Goal: Transaction & Acquisition: Purchase product/service

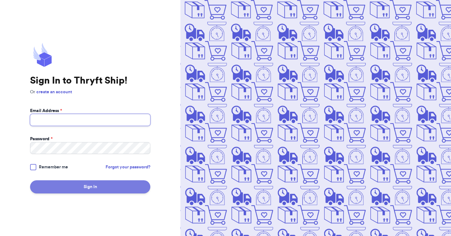
type input "[EMAIL_ADDRESS][DOMAIN_NAME]"
click at [86, 188] on button "Sign In" at bounding box center [90, 186] width 120 height 13
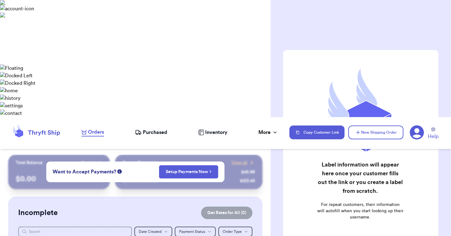
checkbox input "false"
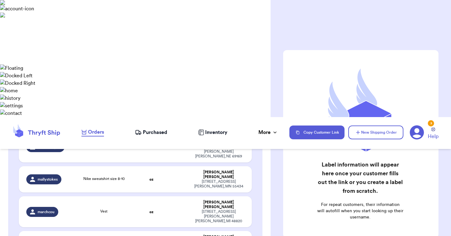
scroll to position [233, 0]
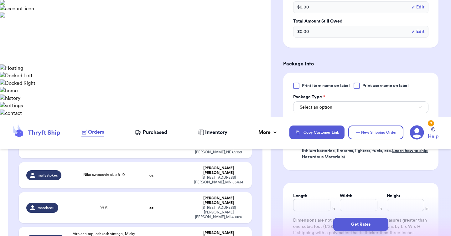
scroll to position [241, 0]
click at [338, 109] on button "Select an option" at bounding box center [360, 107] width 135 height 12
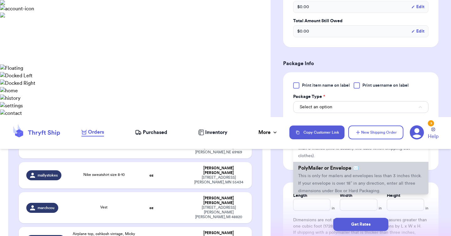
click at [336, 171] on span "PolyMailer or Envelope ✉️" at bounding box center [328, 168] width 61 height 5
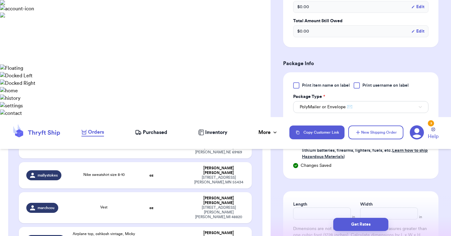
click at [361, 132] on input "number" at bounding box center [358, 130] width 39 height 12
type input "10"
type input "12"
click at [357, 227] on button "Get Rates" at bounding box center [360, 224] width 55 height 13
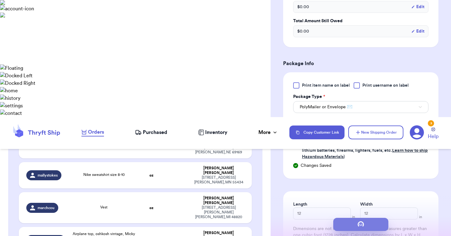
scroll to position [0, 0]
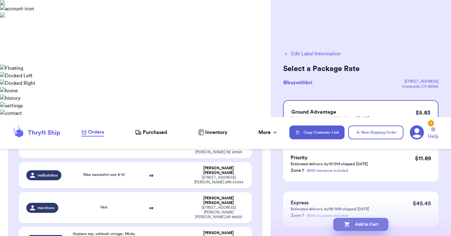
click at [364, 224] on button "Add to Cart" at bounding box center [360, 224] width 55 height 13
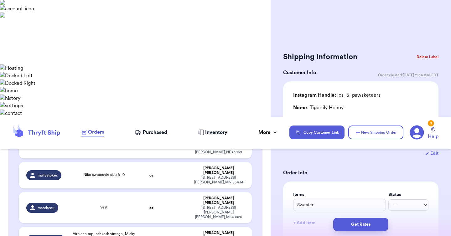
type input "Black matching set"
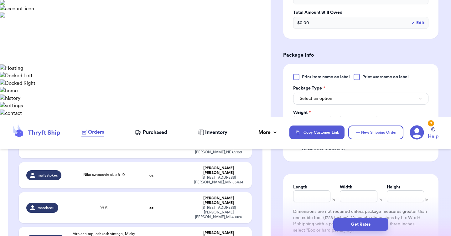
scroll to position [254, 0]
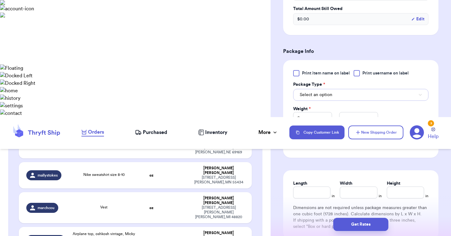
click at [341, 95] on button "Select an option" at bounding box center [360, 95] width 135 height 12
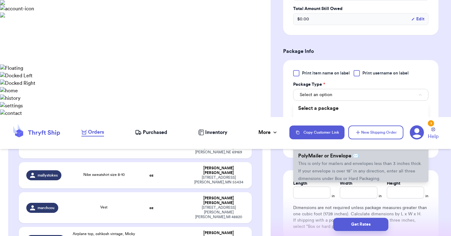
click at [337, 156] on span "PolyMailer or Envelope ✉️" at bounding box center [328, 155] width 61 height 5
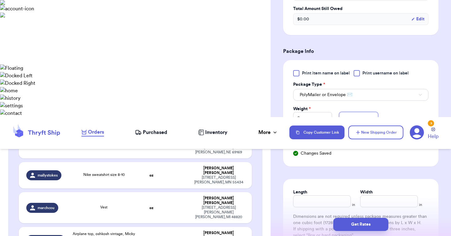
click at [355, 122] on input "number" at bounding box center [358, 118] width 39 height 12
click at [353, 118] on input "1" at bounding box center [358, 118] width 39 height 12
type input "11"
type input "12"
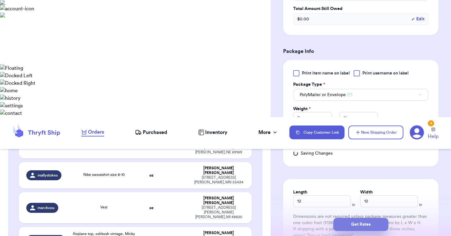
click at [354, 225] on button "Get Rates" at bounding box center [360, 224] width 55 height 13
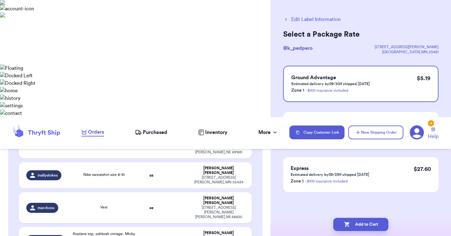
scroll to position [0, 0]
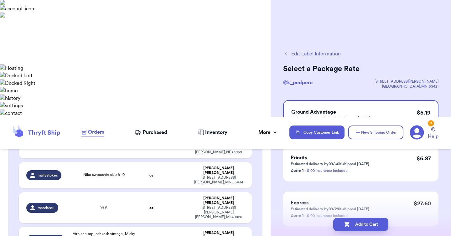
click at [354, 225] on button "Add to Cart" at bounding box center [360, 224] width 55 height 13
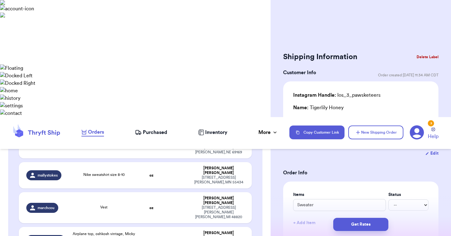
type input "Ghost pjs"
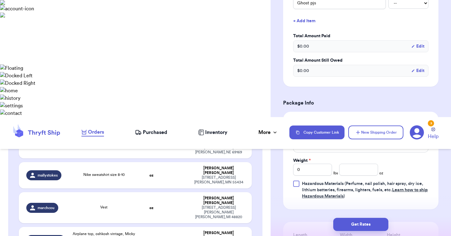
scroll to position [278, 0]
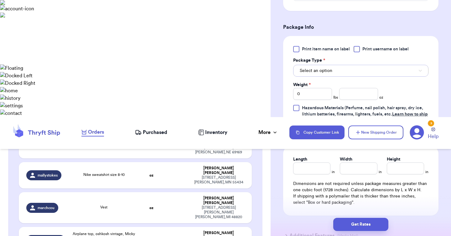
click at [337, 75] on button "Select an option" at bounding box center [360, 71] width 135 height 12
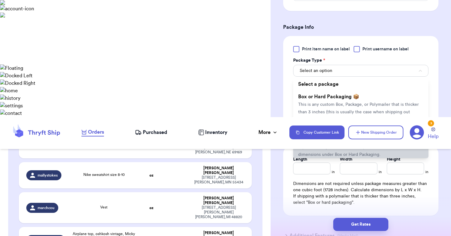
click at [334, 140] on span "This is only for mailers and envelopes less than 3 inches thick. If your envelo…" at bounding box center [360, 146] width 124 height 19
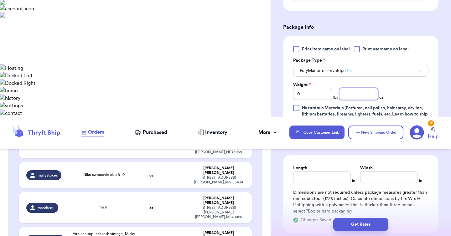
click at [360, 97] on input "number" at bounding box center [358, 94] width 39 height 12
type input "8"
type input "12"
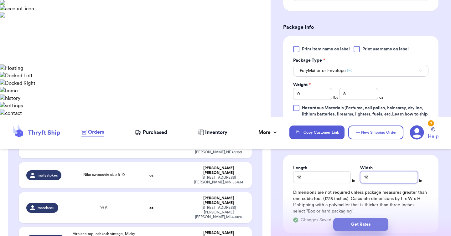
type input "12"
click at [349, 227] on button "Get Rates" at bounding box center [360, 224] width 55 height 13
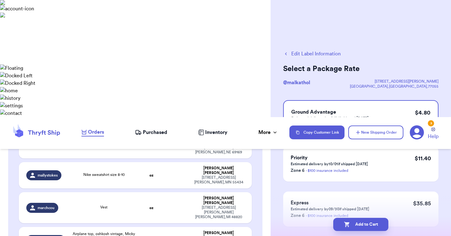
click at [349, 227] on icon "button" at bounding box center [347, 224] width 6 height 6
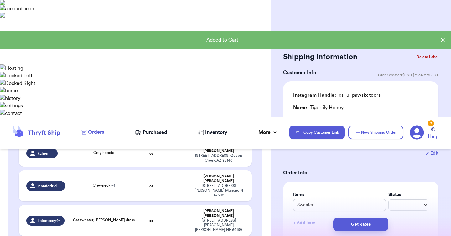
scroll to position [156, 0]
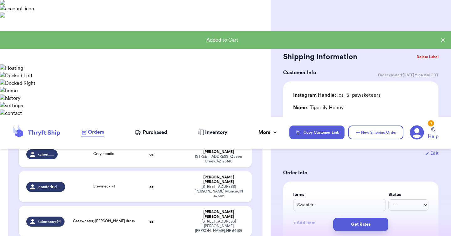
type input "Vest"
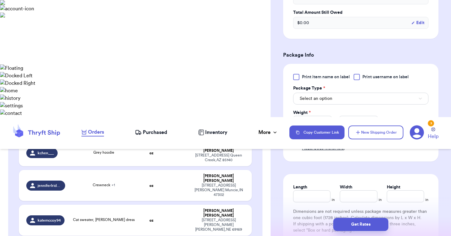
scroll to position [264, 0]
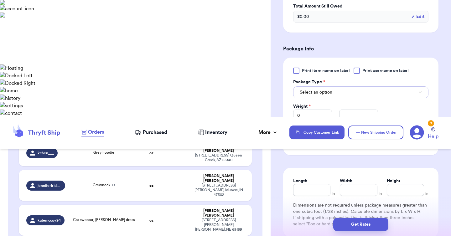
click at [341, 87] on button "Select an option" at bounding box center [360, 92] width 135 height 12
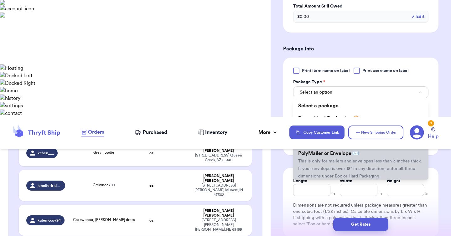
click at [340, 160] on span "This is only for mailers and envelopes less than 3 inches thick. If your envelo…" at bounding box center [360, 168] width 124 height 19
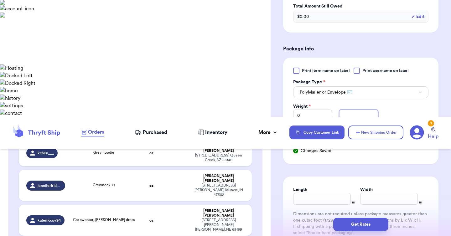
click at [363, 110] on input "number" at bounding box center [358, 116] width 39 height 12
type input "5"
type input "12"
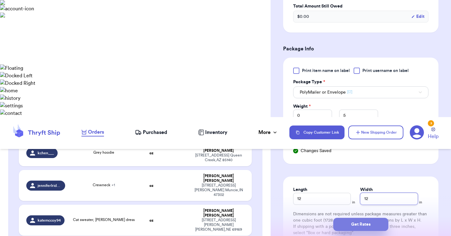
type input "12"
click at [366, 225] on button "Get Rates" at bounding box center [360, 224] width 55 height 13
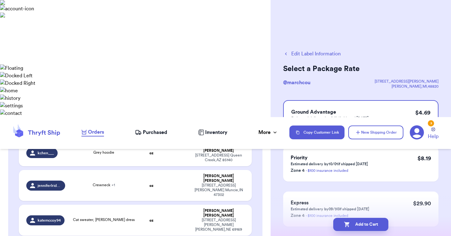
click at [366, 225] on button "Add to Cart" at bounding box center [360, 224] width 55 height 13
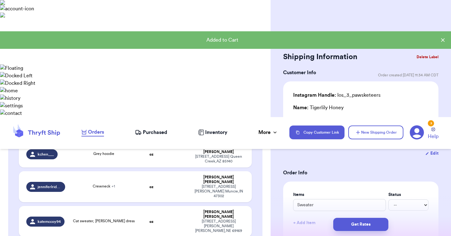
type input "Nike sweatshirt size 8-10"
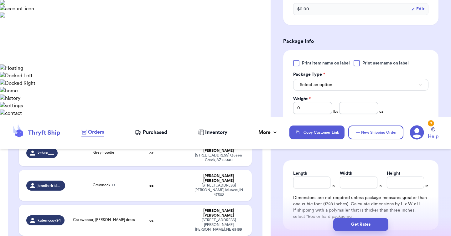
scroll to position [271, 0]
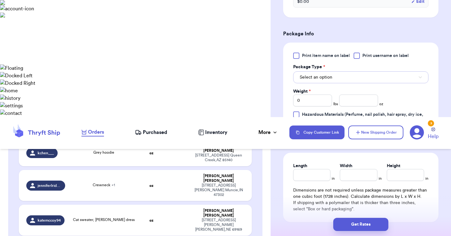
click at [324, 77] on span "Select an option" at bounding box center [316, 77] width 33 height 6
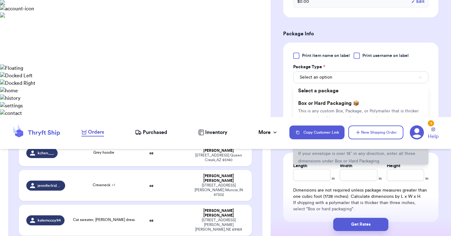
click at [328, 136] on span "PolyMailer or Envelope ✉️" at bounding box center [328, 138] width 61 height 5
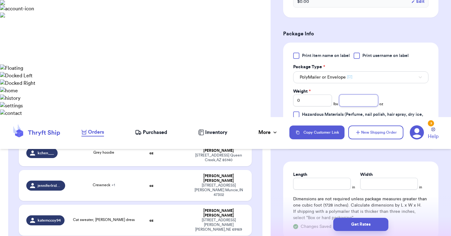
click at [351, 101] on input "number" at bounding box center [358, 101] width 39 height 12
type input "10"
type input "12"
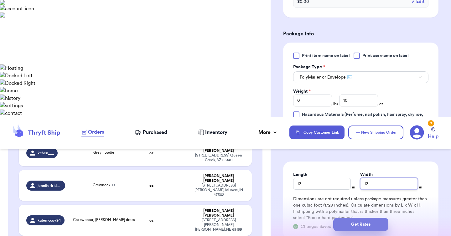
type input "12"
click at [363, 222] on button "Get Rates" at bounding box center [360, 224] width 55 height 13
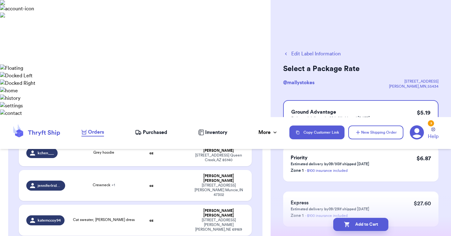
click at [363, 222] on button "Add to Cart" at bounding box center [360, 224] width 55 height 13
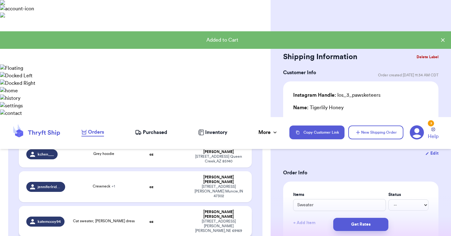
click at [123, 218] on div "Cat sweater, [PERSON_NAME] dress" at bounding box center [104, 221] width 63 height 7
type input "Cat sweater, [PERSON_NAME] dress"
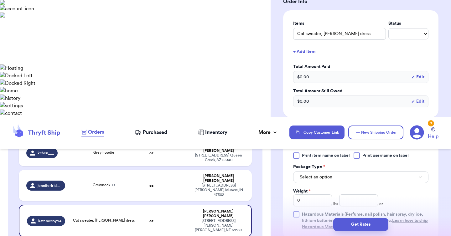
scroll to position [198, 0]
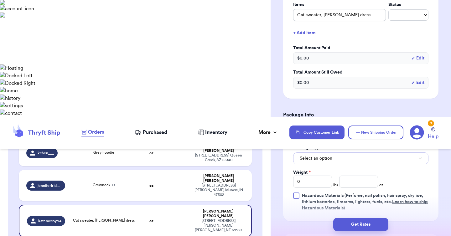
click at [328, 155] on span "Select an option" at bounding box center [316, 158] width 33 height 6
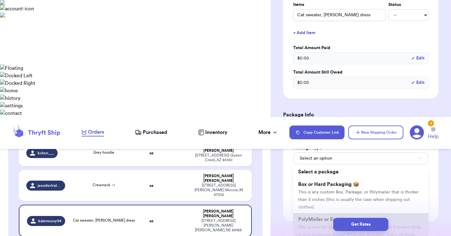
click at [324, 217] on span "PolyMailer or Envelope ✉️" at bounding box center [328, 219] width 61 height 5
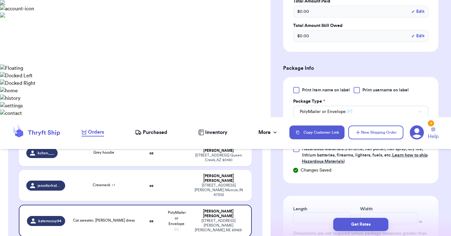
scroll to position [252, 0]
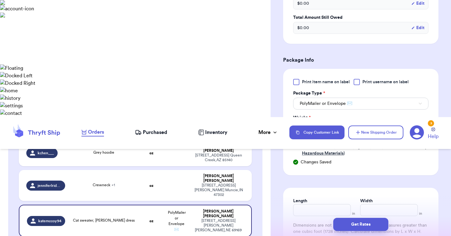
click at [364, 121] on input "number" at bounding box center [358, 127] width 39 height 12
type input "12"
click at [357, 223] on button "Get Rates" at bounding box center [360, 224] width 55 height 13
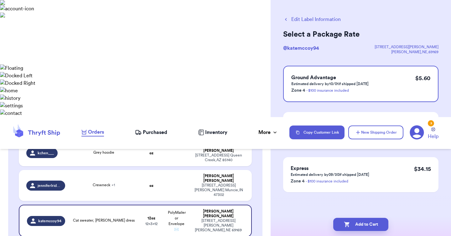
scroll to position [0, 0]
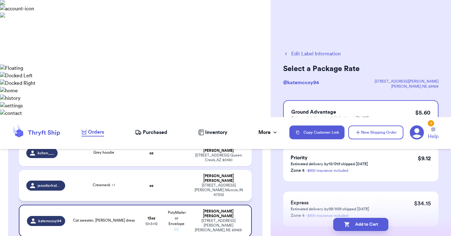
click at [123, 170] on td "Crewneck + 1" at bounding box center [104, 185] width 70 height 31
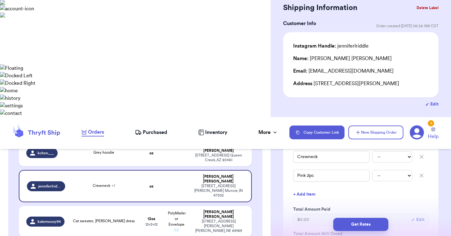
scroll to position [50, 0]
click at [133, 218] on div "Cat sweater, [PERSON_NAME] dress" at bounding box center [104, 221] width 63 height 7
type input "Cat sweater, [PERSON_NAME] dress"
type input "12"
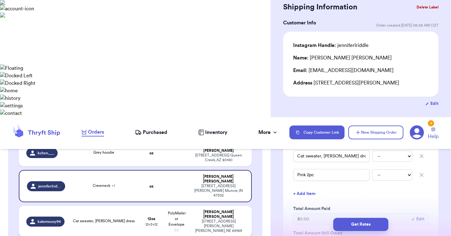
type input "12"
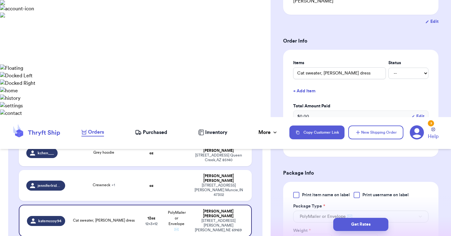
scroll to position [140, 0]
click at [354, 225] on button "Get Rates" at bounding box center [360, 224] width 55 height 13
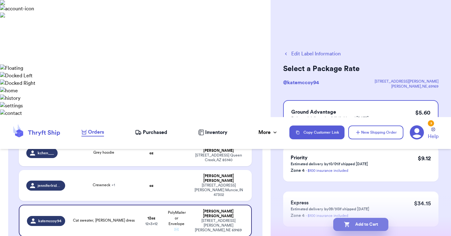
click at [347, 226] on icon "button" at bounding box center [347, 224] width 6 height 6
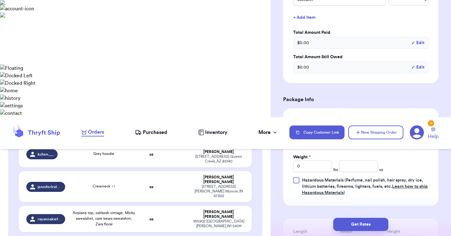
scroll to position [230, 0]
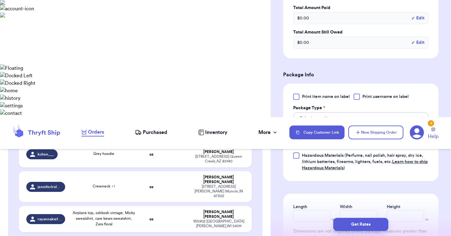
click at [341, 121] on button "Select an option" at bounding box center [360, 118] width 135 height 12
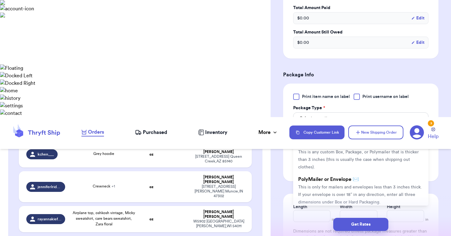
click at [332, 193] on span "This is only for mailers and envelopes less than 3 inches thick. If your envelo…" at bounding box center [360, 194] width 124 height 19
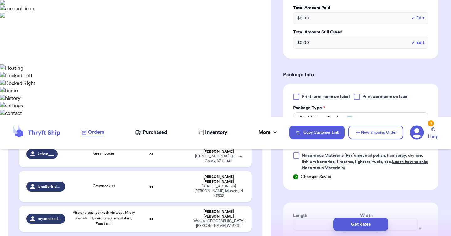
scroll to position [280, 0]
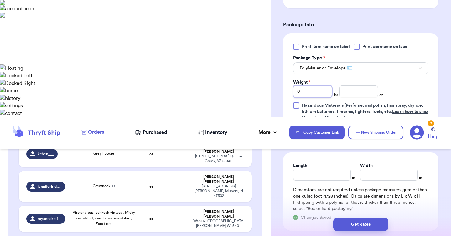
click at [305, 95] on input "0" at bounding box center [312, 91] width 39 height 12
type input "1"
type input "5"
click at [309, 174] on input "Length" at bounding box center [322, 175] width 58 height 12
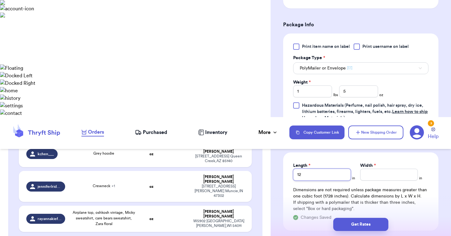
type input "12"
click at [180, 171] on td at bounding box center [176, 186] width 25 height 31
type input "Crewneck"
type input "0"
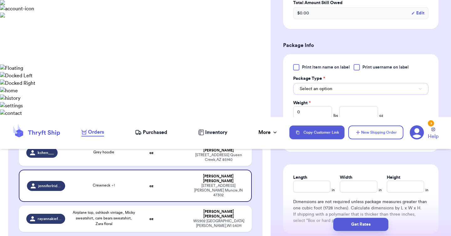
click at [337, 84] on button "Select an option" at bounding box center [360, 89] width 135 height 12
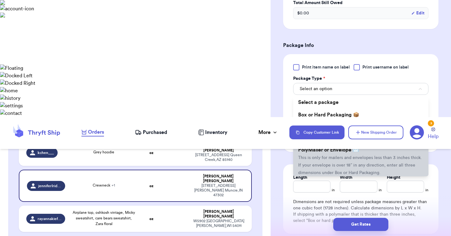
click at [330, 157] on span "This is only for mailers and envelopes less than 3 inches thick. If your envelo…" at bounding box center [360, 165] width 124 height 19
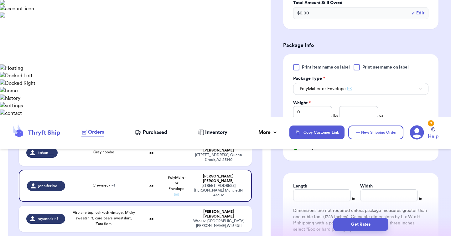
click at [304, 120] on div "Print item name on label Print username on label Package Type * PolyMailer or E…" at bounding box center [360, 103] width 135 height 78
click at [306, 111] on input "0" at bounding box center [312, 112] width 39 height 12
type input "1"
click at [299, 108] on input "Weight *" at bounding box center [312, 112] width 39 height 12
type input "1"
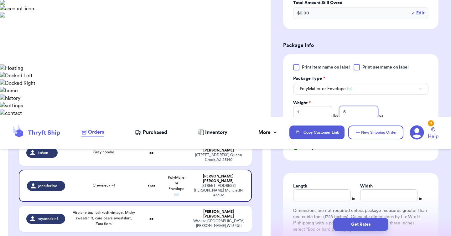
type input "5"
type input "12"
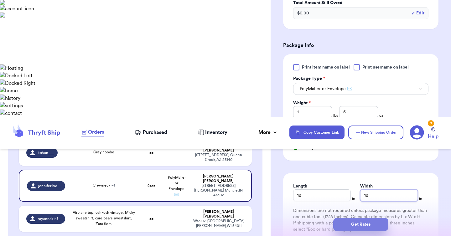
type input "12"
click at [360, 224] on button "Get Rates" at bounding box center [360, 224] width 55 height 13
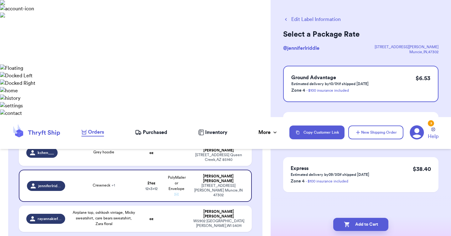
scroll to position [0, 0]
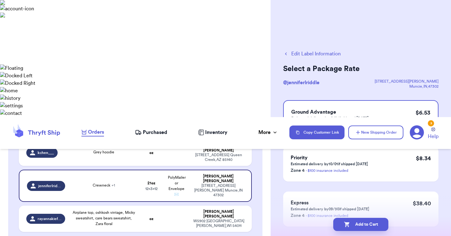
click at [360, 224] on button "Add to Cart" at bounding box center [360, 224] width 55 height 13
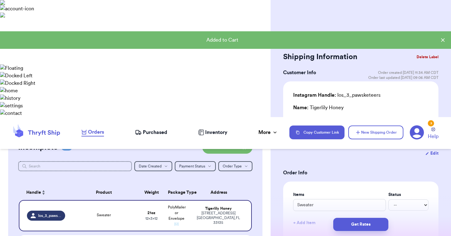
scroll to position [37, 0]
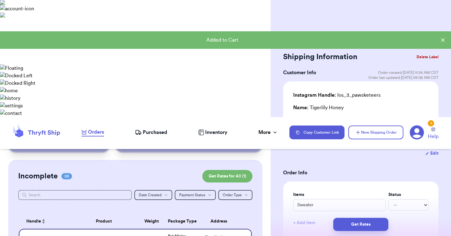
type input "Grey hoodie"
type input "0"
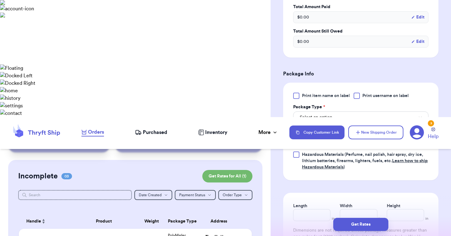
scroll to position [240, 0]
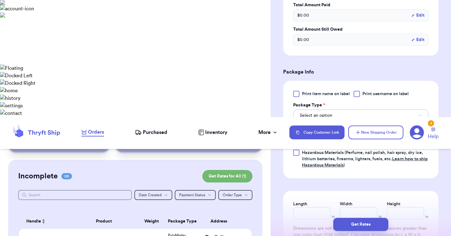
click at [326, 112] on span "Select an option" at bounding box center [316, 115] width 33 height 6
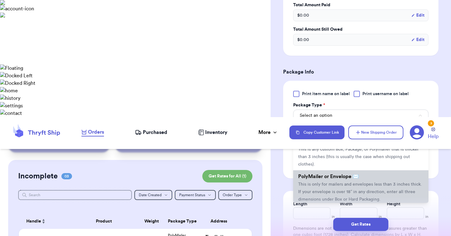
click at [322, 184] on span "This is only for mailers and envelopes less than 3 inches thick. If your envelo…" at bounding box center [360, 191] width 124 height 19
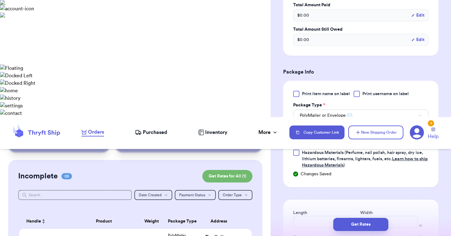
click at [307, 133] on input "0" at bounding box center [312, 139] width 39 height 12
click at [350, 133] on input "number" at bounding box center [358, 139] width 39 height 12
type input "2"
type input "14"
type input "12"
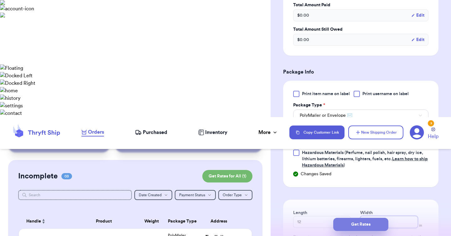
type input "12"
click at [364, 222] on button "Get Rates" at bounding box center [360, 224] width 55 height 13
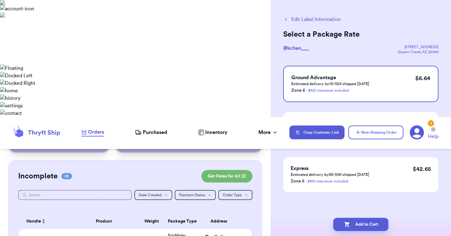
scroll to position [0, 0]
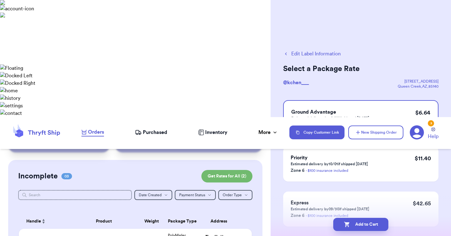
click at [364, 222] on button "Add to Cart" at bounding box center [360, 224] width 55 height 13
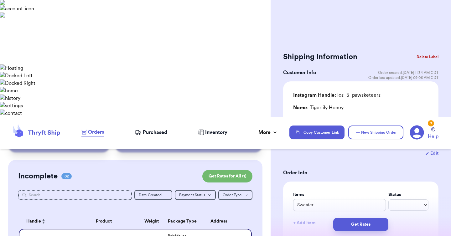
type input "Airplane top, oshkosh vintage, Micky sweatshirt, care bears sweatshirt, Zara fl…"
type input "0"
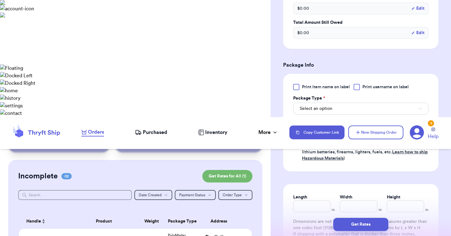
scroll to position [249, 0]
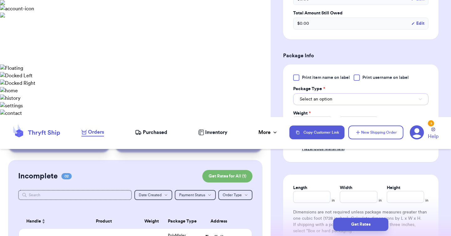
click at [341, 100] on button "Select an option" at bounding box center [360, 99] width 135 height 12
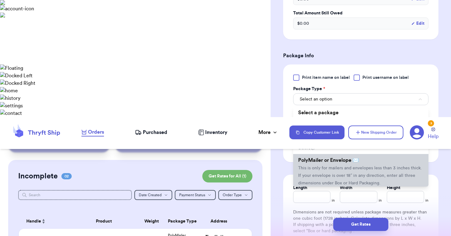
click at [336, 167] on span "This is only for mailers and envelopes less than 3 inches thick. If your envelo…" at bounding box center [360, 175] width 124 height 19
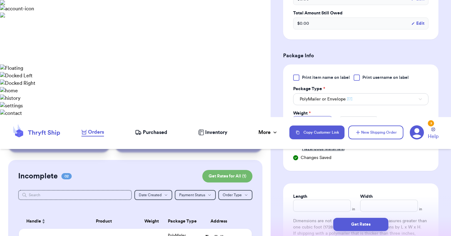
click at [314, 123] on input "0" at bounding box center [312, 122] width 39 height 12
type input "2"
type input "6"
click at [312, 207] on input "Length" at bounding box center [322, 206] width 58 height 12
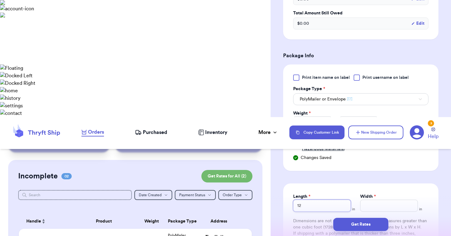
type input "12"
click at [351, 222] on button "Get Rates" at bounding box center [360, 224] width 55 height 13
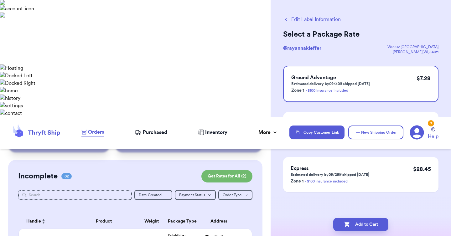
scroll to position [0, 0]
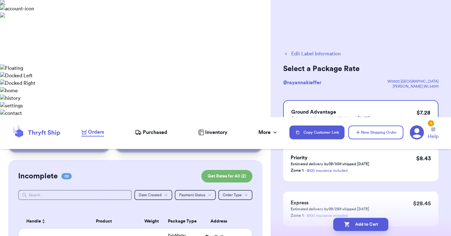
click at [351, 222] on button "Add to Cart" at bounding box center [360, 224] width 55 height 13
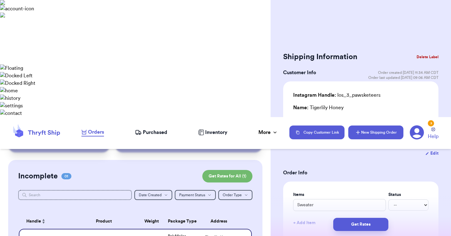
click at [378, 126] on button "New Shipping Order" at bounding box center [375, 133] width 55 height 14
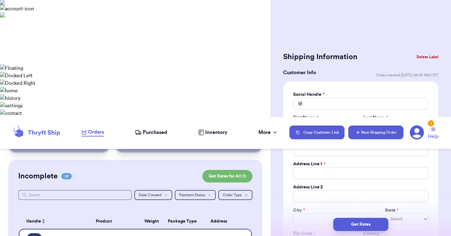
type input "0"
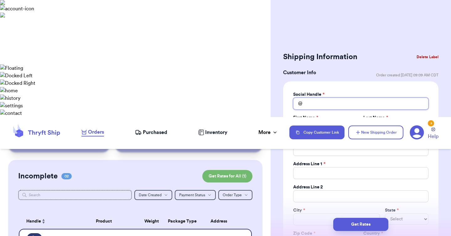
click at [314, 104] on input "Total Amount Paid" at bounding box center [360, 104] width 135 height 12
type input "l"
type input "lo"
type input "lov"
type input "love"
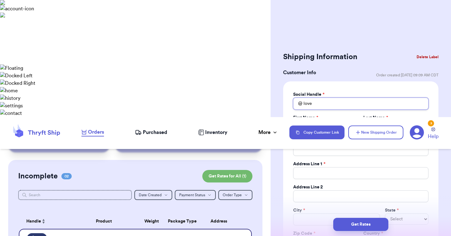
type input "loves"
click at [309, 121] on p "lovesmaevesclothess" at bounding box center [319, 122] width 43 height 6
type input "lovesmaevesclothess"
type input "Abby"
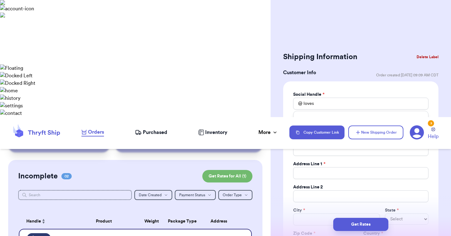
type input "Hawthorne"
type input "[STREET_ADDRESS]"
type input "Bennington"
select select "NE"
type input "68007"
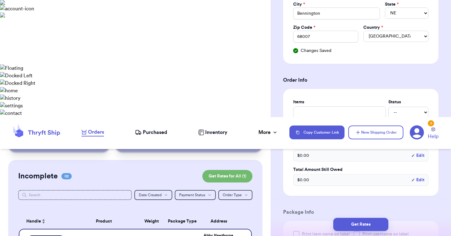
scroll to position [221, 0]
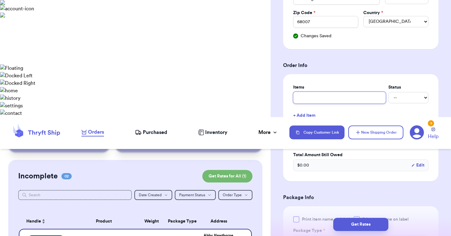
click at [328, 101] on input "text" at bounding box center [339, 98] width 93 height 12
type input "2"
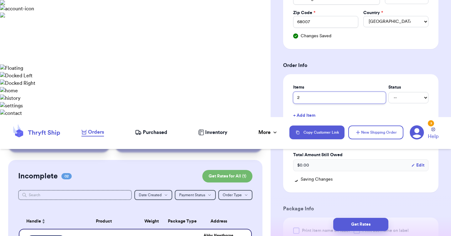
type input "2"
type input "2 i"
type input "2 it"
type input "2 ite"
type input "2 item"
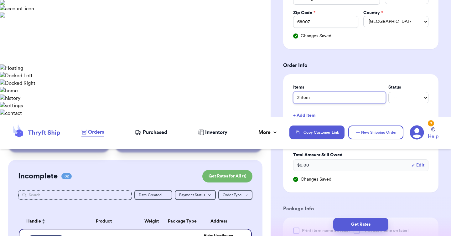
type input "2 items"
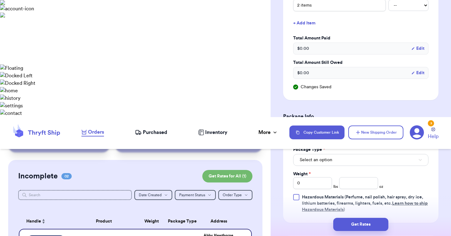
scroll to position [350, 0]
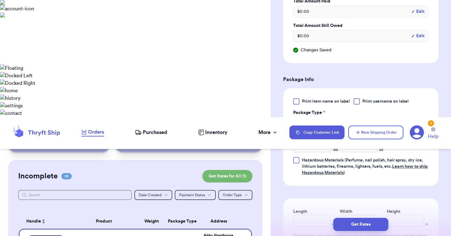
click at [329, 128] on button "Select an option" at bounding box center [360, 123] width 135 height 12
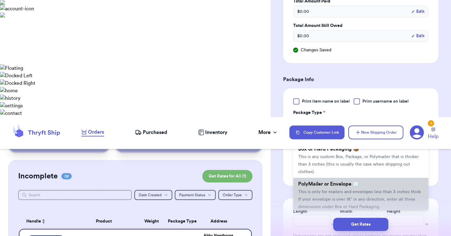
click at [328, 183] on span "PolyMailer or Envelope ✉️" at bounding box center [328, 184] width 61 height 5
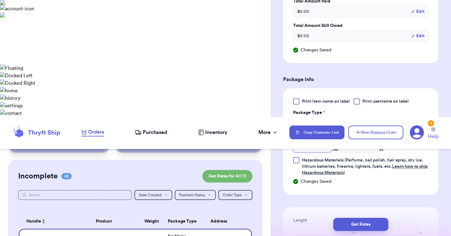
click at [307, 147] on input "0" at bounding box center [312, 146] width 39 height 12
type input "1"
type input "0"
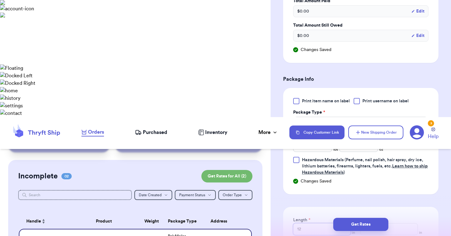
type input "12"
click at [355, 223] on button "Get Rates" at bounding box center [360, 224] width 55 height 13
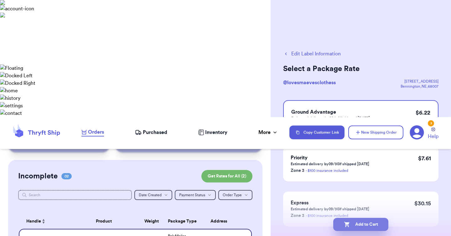
click at [359, 226] on button "Add to Cart" at bounding box center [360, 224] width 55 height 13
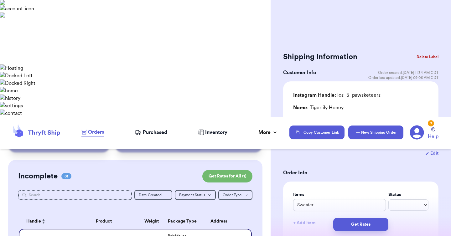
click at [359, 126] on button "New Shipping Order" at bounding box center [375, 133] width 55 height 14
type input "0"
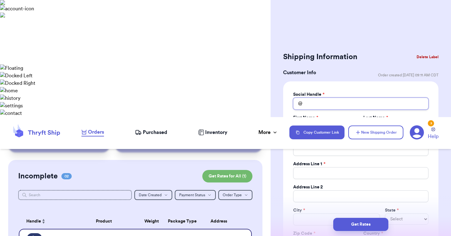
click at [324, 104] on input "Total Amount Paid" at bounding box center [360, 104] width 135 height 12
type input "a"
type input "al"
type input "ala"
type input "al"
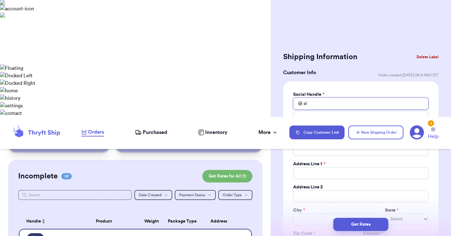
type input "ale"
type input "[PERSON_NAME]"
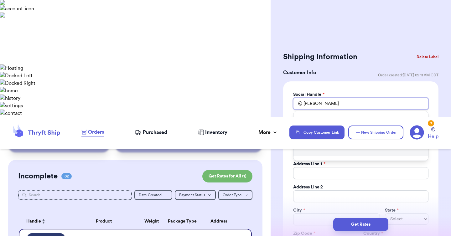
type input "[PERSON_NAME]"
click at [336, 139] on p "[STREET_ADDRESS]" at bounding box center [375, 145] width 96 height 13
type input "alexmanning"
type input "[PERSON_NAME]"
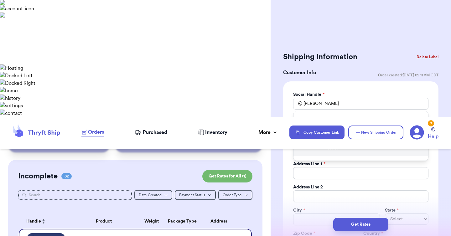
type input "[EMAIL_ADDRESS][DOMAIN_NAME]"
type input "[STREET_ADDRESS]"
type input "[GEOGRAPHIC_DATA]"
select select "NJ"
type input "07751"
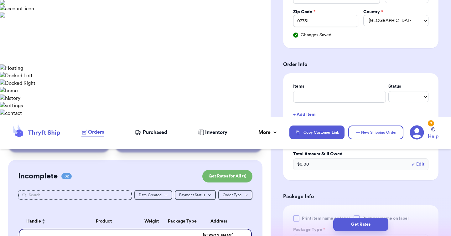
scroll to position [245, 0]
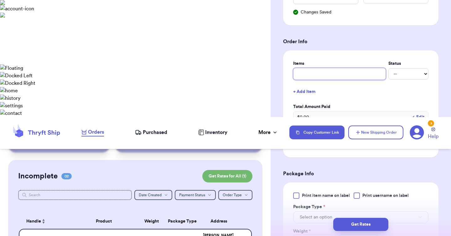
click at [303, 72] on input "text" at bounding box center [339, 74] width 93 height 12
type input "m"
type input "mi"
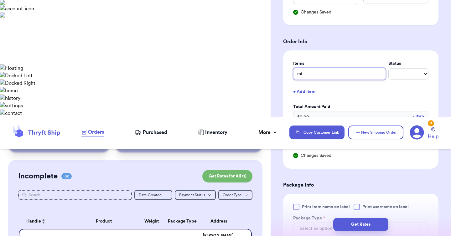
type input "min"
type input "minn"
type input "minni"
type input "[PERSON_NAME]"
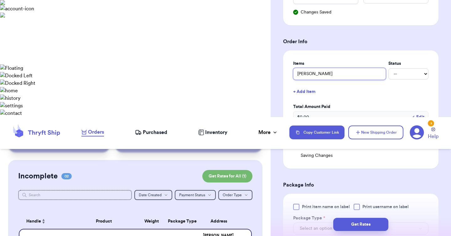
type input "[PERSON_NAME]"
type input "[PERSON_NAME] mo"
type input "[PERSON_NAME] mou"
type input "[PERSON_NAME] mous"
type input "[PERSON_NAME] mouse"
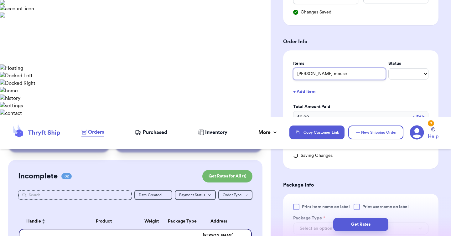
type input "[PERSON_NAME] mouse"
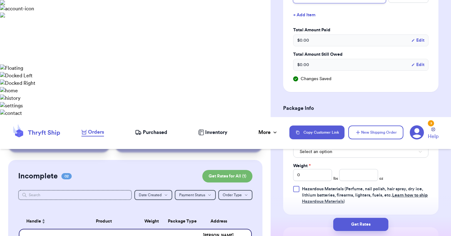
scroll to position [327, 0]
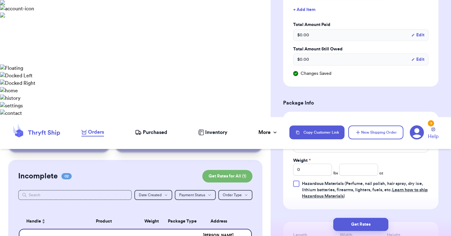
type input "[PERSON_NAME] mouse"
click at [317, 148] on span "Select an option" at bounding box center [316, 146] width 33 height 6
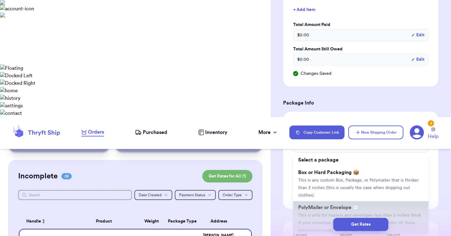
click at [312, 213] on li "PolyMailer or Envelope ✉️ This is only for mailers and envelopes less than 3 in…" at bounding box center [360, 218] width 135 height 35
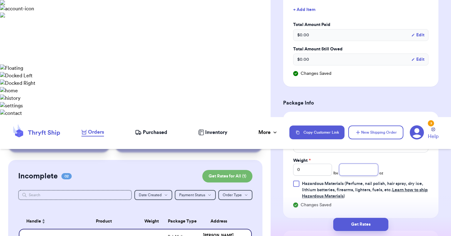
click at [355, 170] on input "number" at bounding box center [358, 170] width 39 height 12
type input "4"
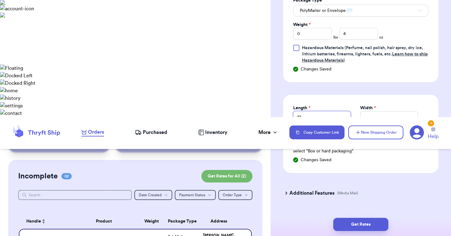
type input "12"
click at [358, 215] on div "Get Rates" at bounding box center [361, 224] width 180 height 23
click at [357, 223] on button "Get Rates" at bounding box center [360, 224] width 55 height 13
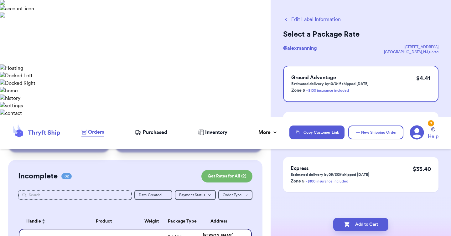
scroll to position [0, 0]
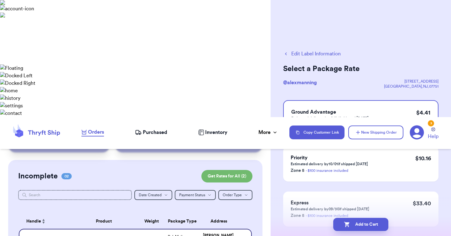
click at [357, 224] on button "Add to Cart" at bounding box center [360, 224] width 55 height 13
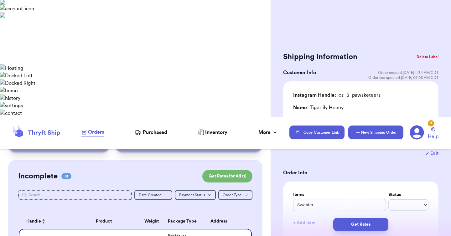
click at [363, 126] on button "New Shipping Order" at bounding box center [375, 133] width 55 height 14
type input "0"
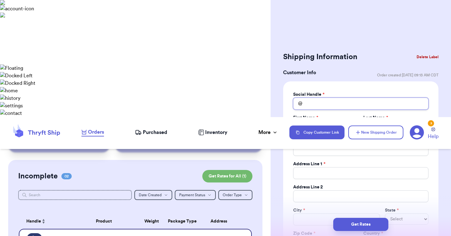
click at [317, 108] on input "Total Amount Paid" at bounding box center [360, 104] width 135 height 12
click at [317, 122] on p "cyynthiamedrano" at bounding box center [316, 122] width 36 height 6
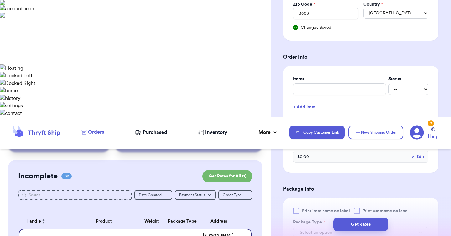
scroll to position [231, 0]
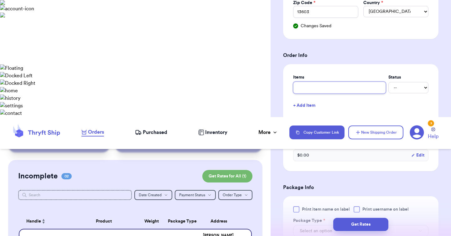
click at [324, 87] on input "text" at bounding box center [339, 88] width 93 height 12
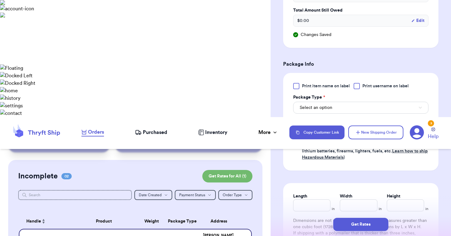
scroll to position [369, 0]
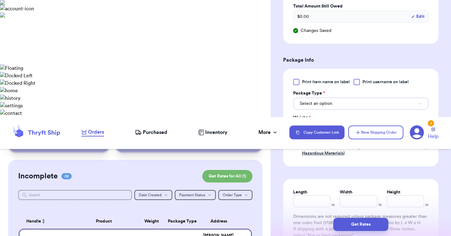
click at [331, 105] on span "Select an option" at bounding box center [316, 104] width 33 height 6
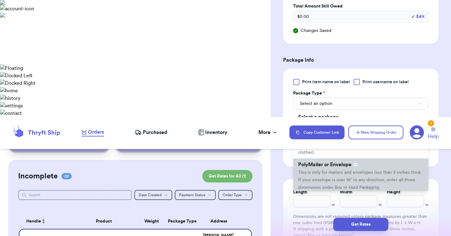
click at [330, 167] on span "PolyMailer or Envelope ✉️" at bounding box center [328, 164] width 61 height 5
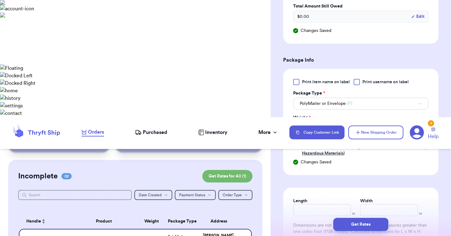
click at [347, 126] on input "number" at bounding box center [358, 127] width 39 height 12
click at [365, 226] on button "Get Rates" at bounding box center [360, 224] width 55 height 13
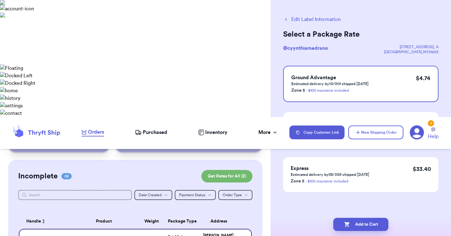
scroll to position [0, 0]
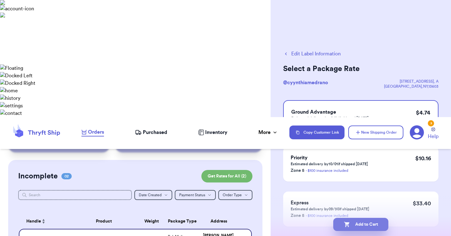
click at [352, 224] on button "Add to Cart" at bounding box center [360, 224] width 55 height 13
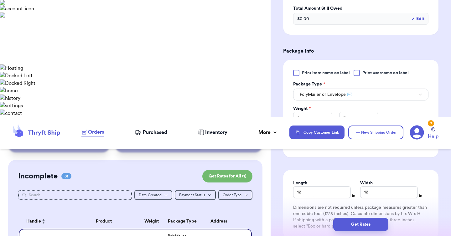
scroll to position [271, 0]
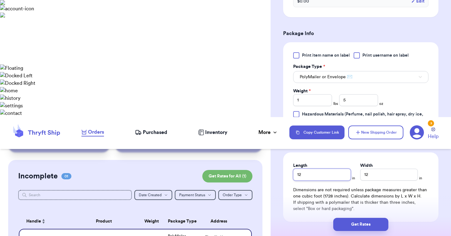
click at [318, 177] on input "12" at bounding box center [322, 175] width 58 height 12
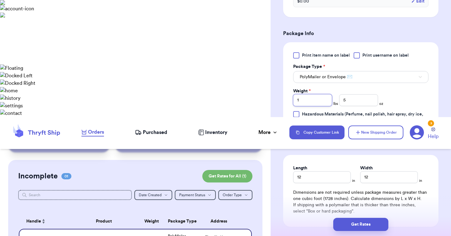
click at [309, 105] on input "1" at bounding box center [312, 100] width 39 height 12
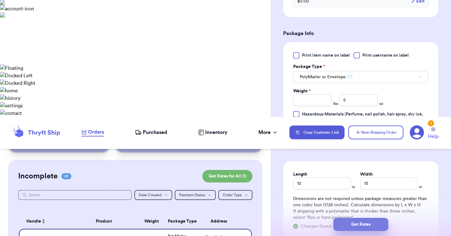
click at [353, 227] on button "Get Rates" at bounding box center [360, 224] width 55 height 13
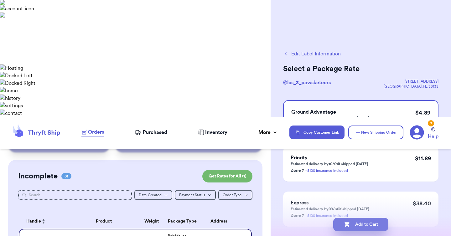
click at [350, 223] on button "Add to Cart" at bounding box center [360, 224] width 55 height 13
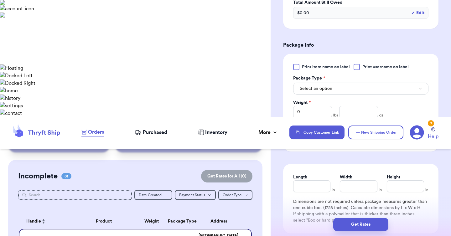
scroll to position [260, 0]
click at [323, 91] on span "Select an option" at bounding box center [316, 88] width 33 height 6
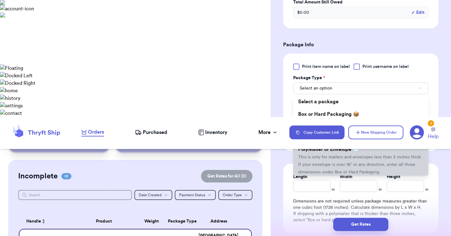
click at [323, 158] on span "This is only for mailers and envelopes less than 3 inches thick. If your envelo…" at bounding box center [360, 164] width 124 height 19
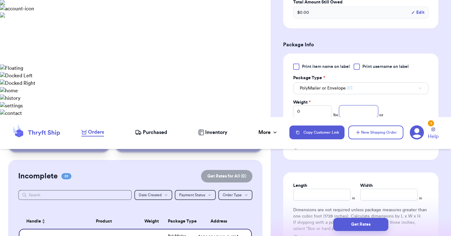
click at [359, 113] on input "number" at bounding box center [358, 112] width 39 height 12
click at [364, 227] on button "Get Rates" at bounding box center [360, 224] width 55 height 13
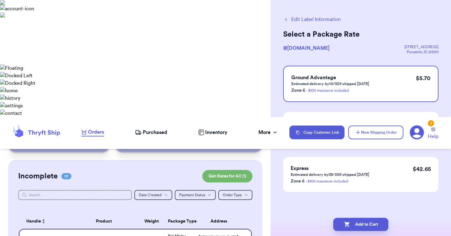
scroll to position [0, 0]
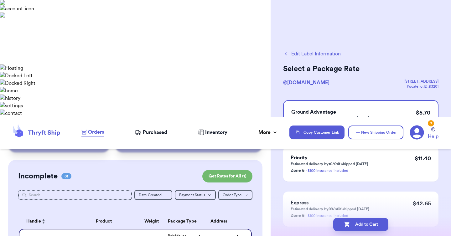
click at [364, 227] on button "Add to Cart" at bounding box center [360, 224] width 55 height 13
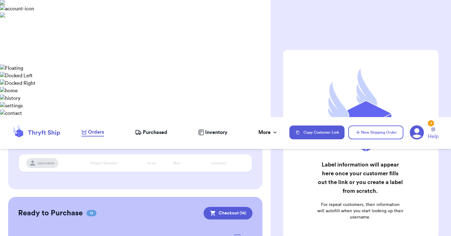
scroll to position [103, 0]
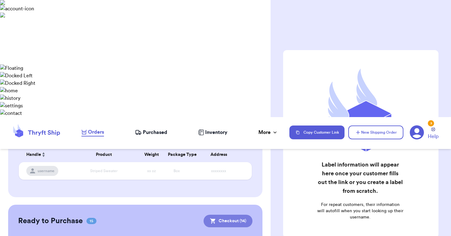
click at [243, 215] on button "Checkout ( 14 )" at bounding box center [228, 221] width 49 height 13
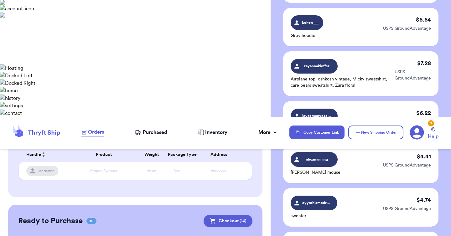
scroll to position [622, 0]
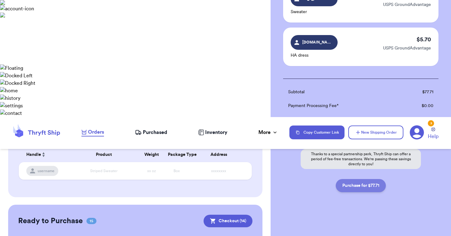
click at [356, 187] on button "Purchase for $77.71" at bounding box center [361, 185] width 50 height 13
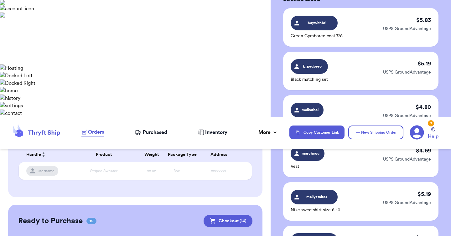
scroll to position [59, 0]
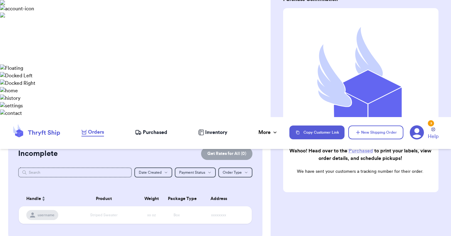
click at [147, 129] on span "Purchased" at bounding box center [155, 133] width 24 height 8
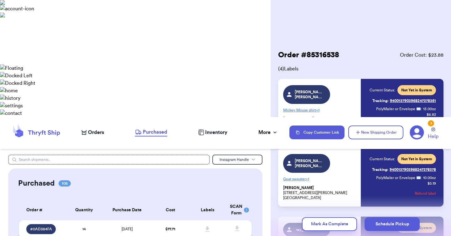
click at [153, 220] on td "$ 77.71" at bounding box center [170, 229] width 37 height 18
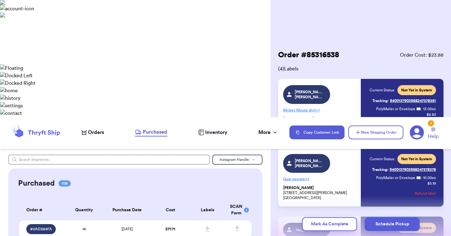
click at [91, 129] on span "Orders" at bounding box center [96, 133] width 16 height 8
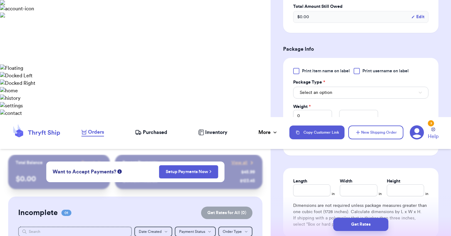
scroll to position [272, 0]
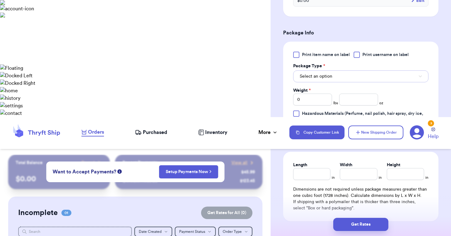
click at [334, 77] on button "Select an option" at bounding box center [360, 76] width 135 height 12
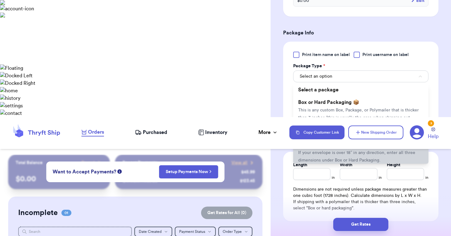
click at [329, 145] on span "This is only for mailers and envelopes less than 3 inches thick. If your envelo…" at bounding box center [360, 152] width 124 height 19
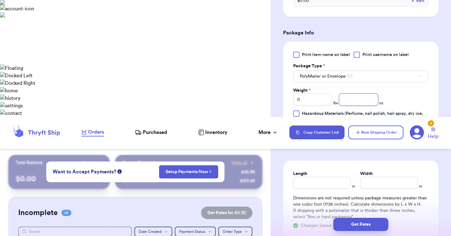
click at [356, 96] on input "number" at bounding box center [358, 100] width 39 height 12
click at [358, 229] on button "Get Rates" at bounding box center [360, 224] width 55 height 13
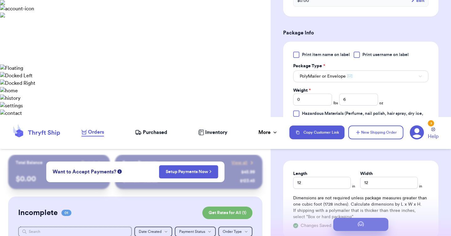
scroll to position [0, 0]
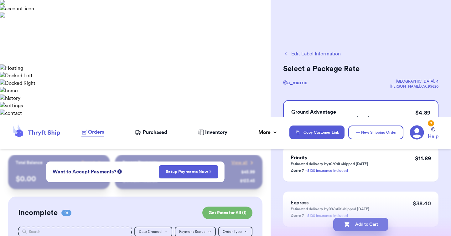
click at [357, 223] on button "Add to Cart" at bounding box center [360, 224] width 55 height 13
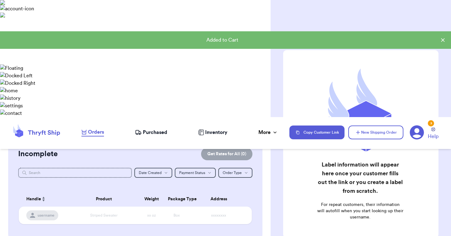
scroll to position [63, 0]
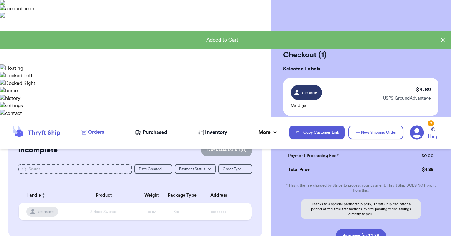
scroll to position [50, 0]
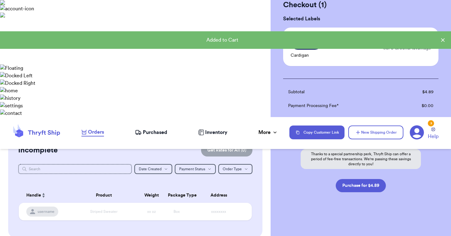
click at [349, 189] on button "Purchase for $4.89" at bounding box center [361, 185] width 50 height 13
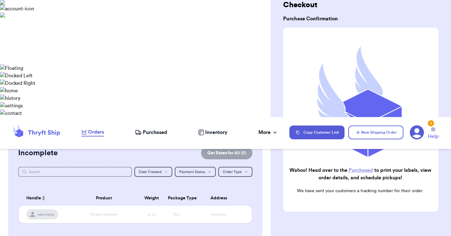
scroll to position [59, 0]
click at [150, 129] on span "Purchased" at bounding box center [155, 133] width 24 height 8
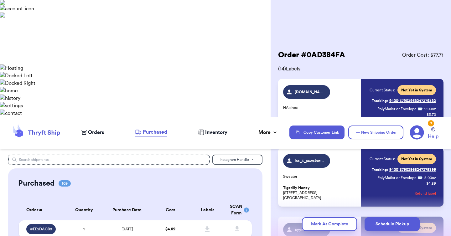
click at [148, 220] on td "[DATE]" at bounding box center [127, 229] width 49 height 18
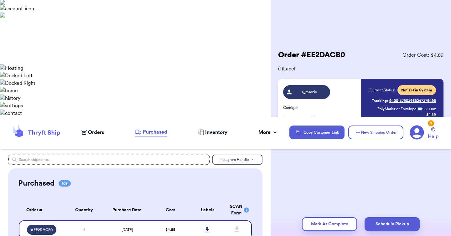
click at [208, 227] on icon at bounding box center [207, 229] width 4 height 5
